Goal: Find specific page/section: Find specific page/section

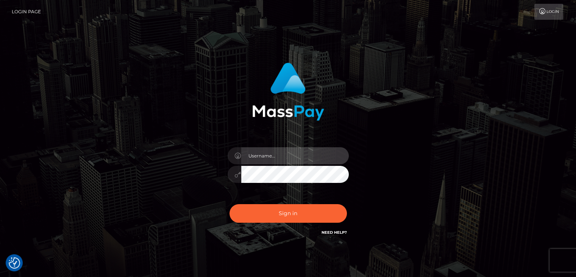
drag, startPoint x: 296, startPoint y: 161, endPoint x: 303, endPoint y: 161, distance: 6.8
click at [297, 161] on input "text" at bounding box center [295, 155] width 108 height 17
type input "Edward"
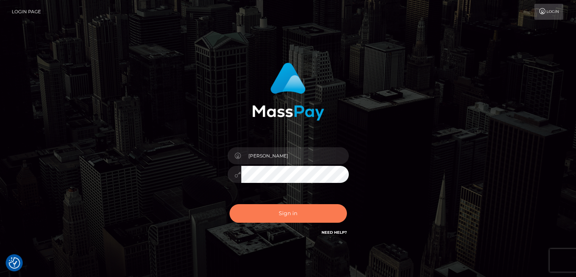
click at [324, 213] on button "Sign in" at bounding box center [288, 213] width 117 height 19
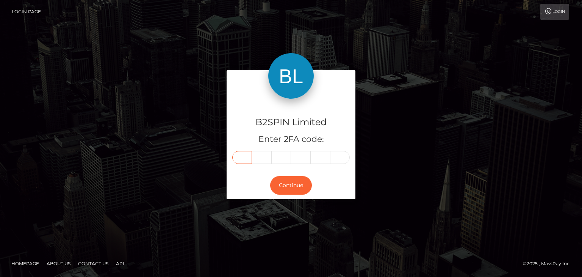
click at [240, 153] on input "text" at bounding box center [242, 157] width 20 height 13
paste input "7"
type input "7"
type input "9"
type input "0"
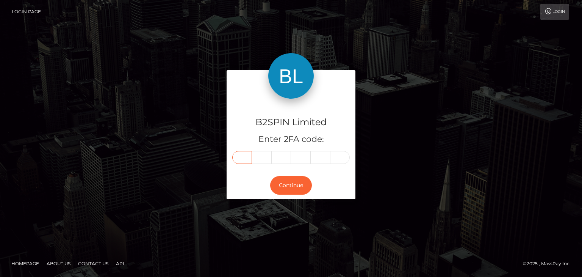
type input "4"
type input "3"
click at [293, 183] on button "Continue" at bounding box center [291, 185] width 42 height 19
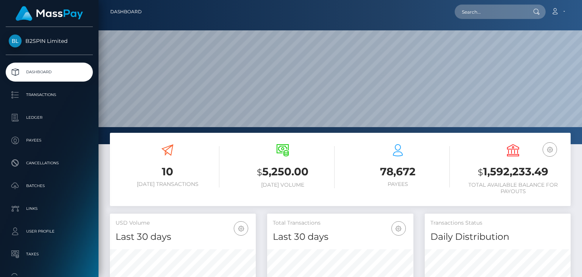
scroll to position [134, 146]
click at [480, 13] on input "text" at bounding box center [490, 12] width 71 height 14
paste input "3375905"
type input "3375905"
click at [488, 13] on input "3375905" at bounding box center [490, 12] width 71 height 14
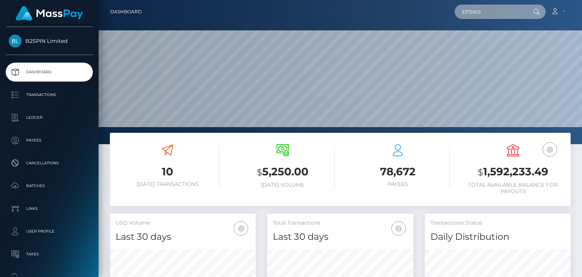
click at [488, 13] on input "3375905" at bounding box center [490, 12] width 71 height 14
paste input "text"
click at [484, 8] on input "text" at bounding box center [490, 12] width 71 height 14
paste input "90e54282-7ac4-43be-ae2c-1a1e95544e5d"
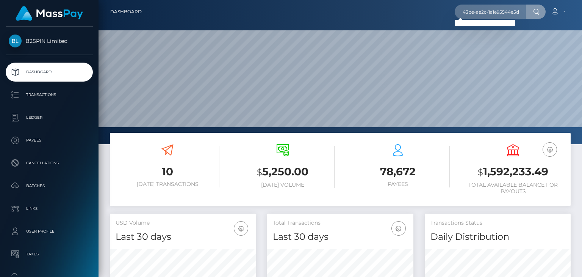
scroll to position [0, 0]
click at [515, 13] on input "90e54282-7ac4-43be-ae2c-1a1e95544e5d" at bounding box center [490, 12] width 71 height 14
paste input "1841212435"
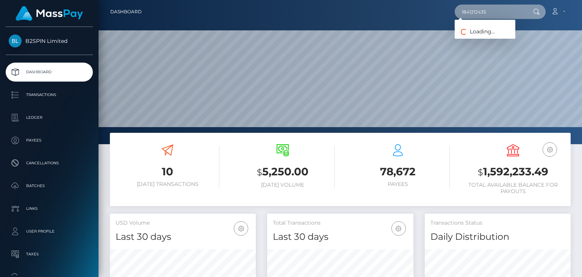
type input "1841212435"
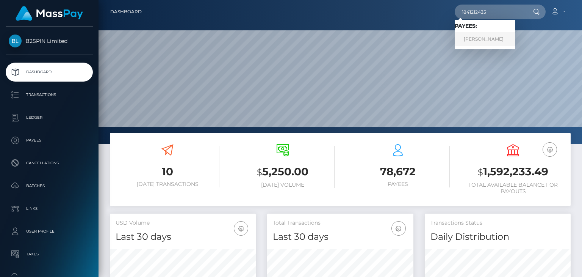
click at [506, 40] on link "ANTHONY MANUEL CASTRO" at bounding box center [485, 39] width 61 height 14
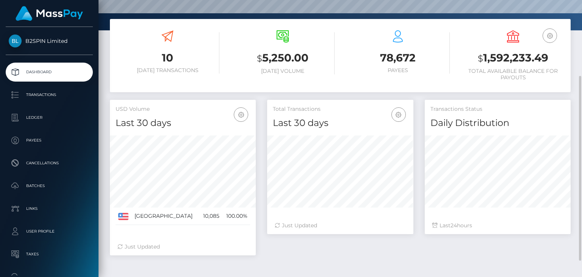
scroll to position [138, 0]
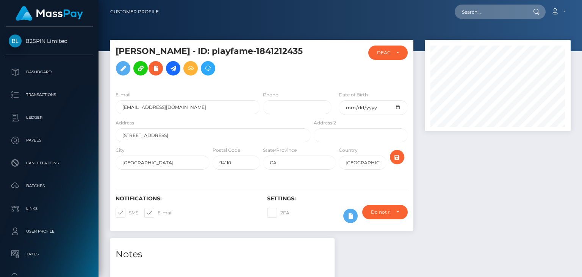
scroll to position [91, 146]
